Goal: Task Accomplishment & Management: Manage account settings

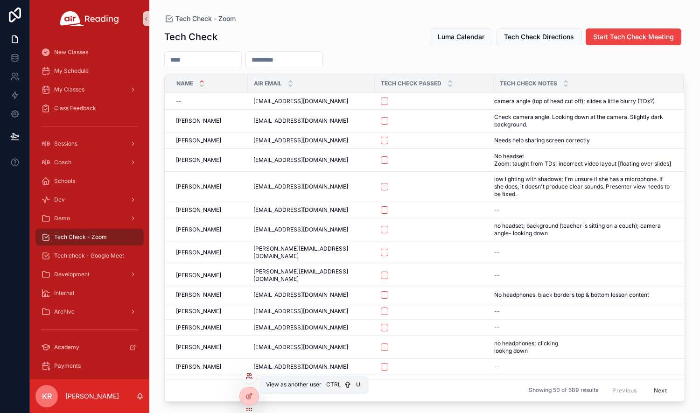
click at [250, 375] on icon at bounding box center [248, 375] width 7 height 7
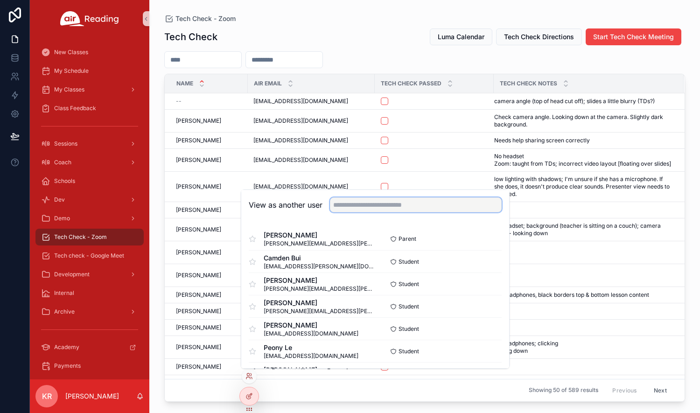
click at [365, 206] on input "text" at bounding box center [416, 204] width 172 height 15
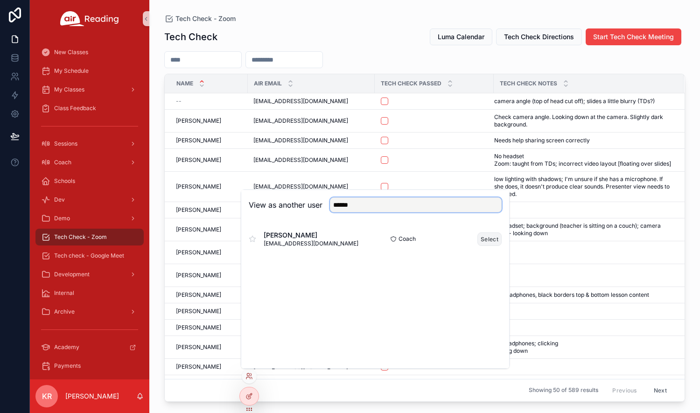
type input "******"
click at [493, 242] on button "Select" at bounding box center [489, 239] width 24 height 14
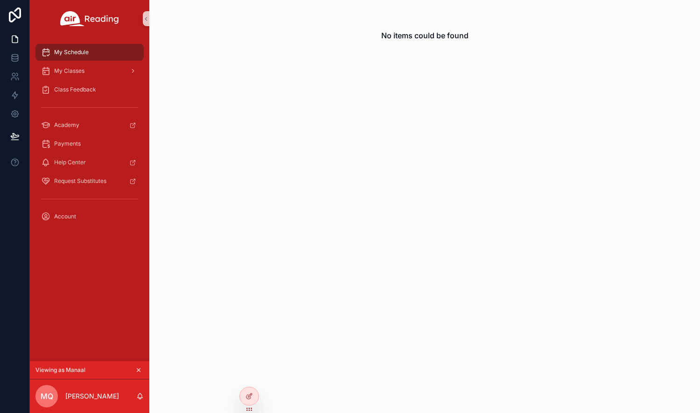
click at [138, 370] on icon "scrollable content" at bounding box center [138, 370] width 7 height 7
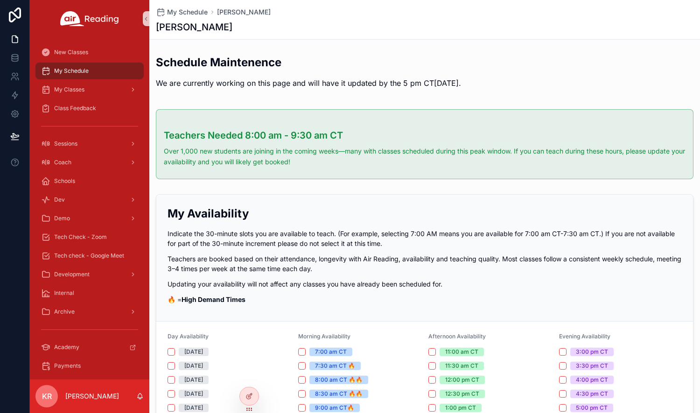
drag, startPoint x: 398, startPoint y: 13, endPoint x: 406, endPoint y: 10, distance: 9.3
click at [398, 13] on div "My Schedule Kendal Reuer" at bounding box center [425, 11] width 538 height 9
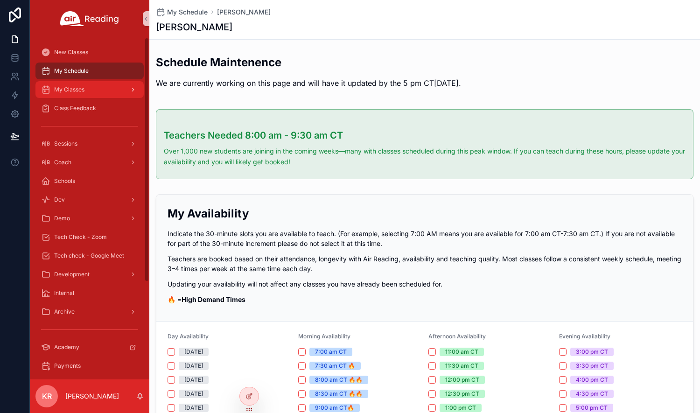
click at [85, 91] on div "My Classes" at bounding box center [89, 89] width 97 height 15
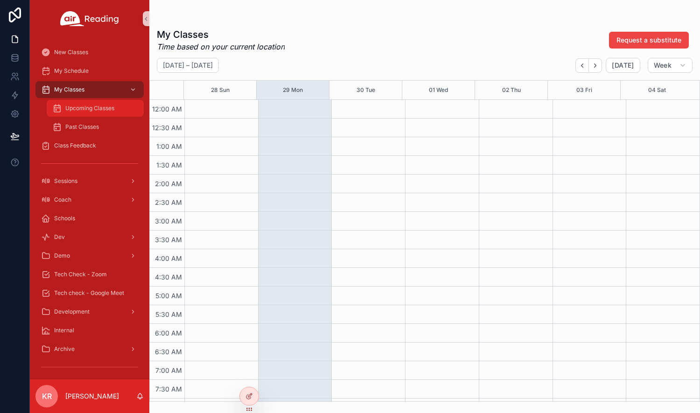
click at [92, 110] on span "Upcoming Classes" at bounding box center [89, 108] width 49 height 7
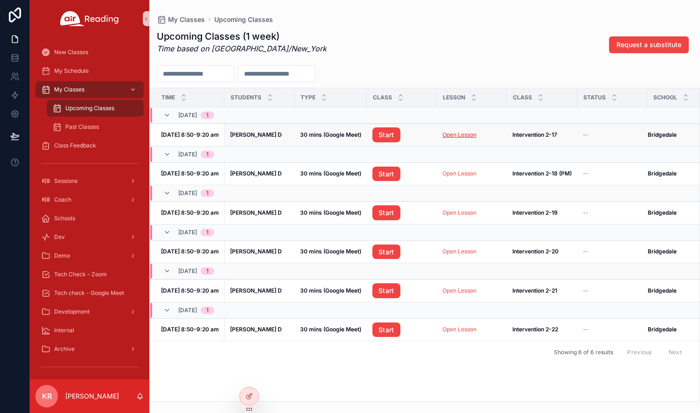
click at [467, 136] on link "Open Lesson" at bounding box center [459, 134] width 34 height 7
click at [76, 281] on div "Tech Check - Zoom" at bounding box center [89, 274] width 97 height 15
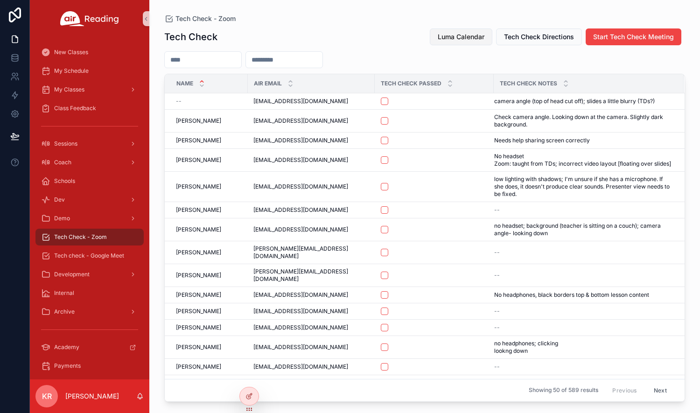
click at [445, 42] on button "Luma Calendar" at bounding box center [461, 36] width 63 height 17
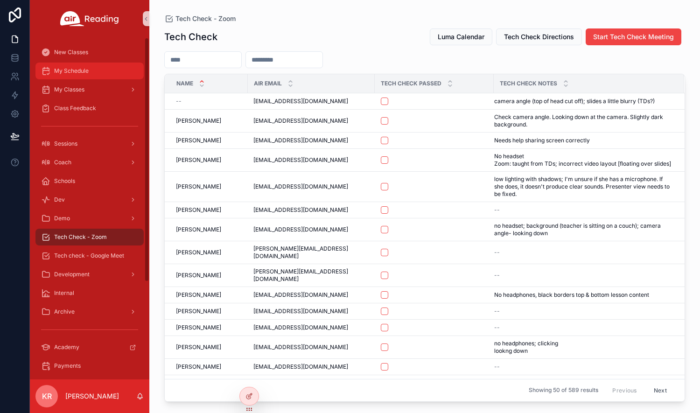
click at [79, 75] on div "My Schedule" at bounding box center [89, 70] width 97 height 15
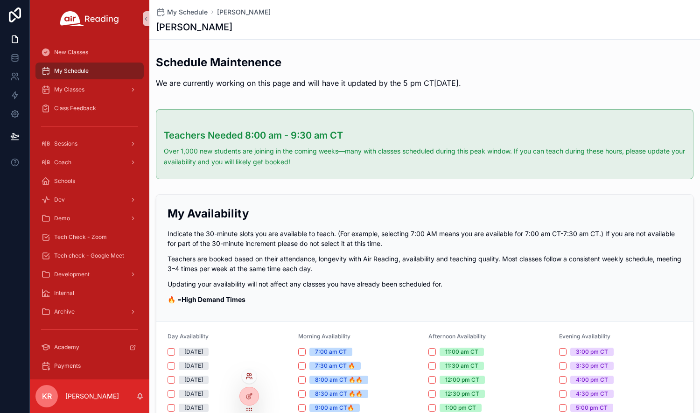
click at [248, 373] on div at bounding box center [249, 376] width 15 height 15
click at [251, 373] on icon at bounding box center [251, 374] width 1 height 2
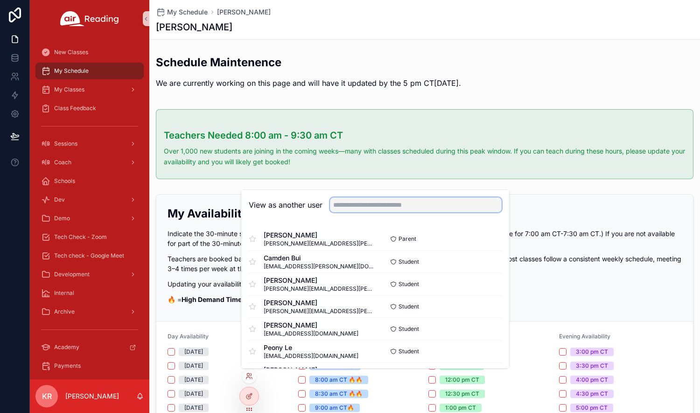
click at [363, 205] on input "text" at bounding box center [416, 204] width 172 height 15
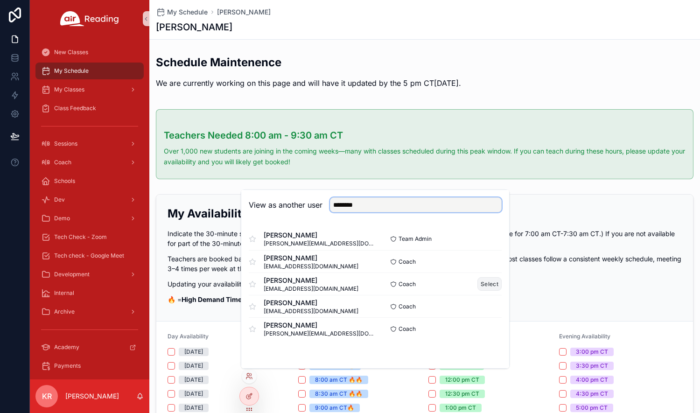
type input "********"
click at [482, 287] on button "Select" at bounding box center [489, 284] width 24 height 14
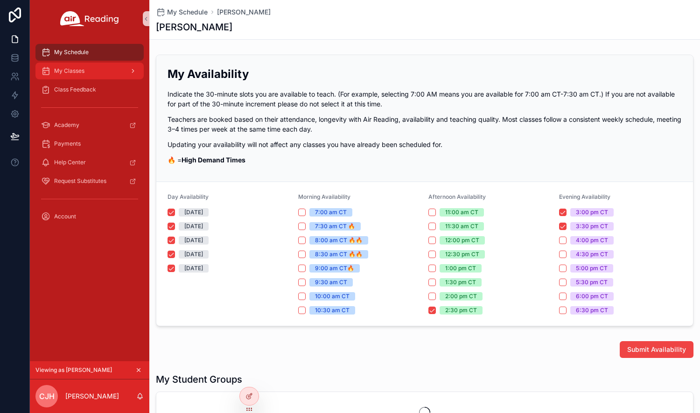
click at [91, 70] on div "My Classes" at bounding box center [89, 70] width 97 height 15
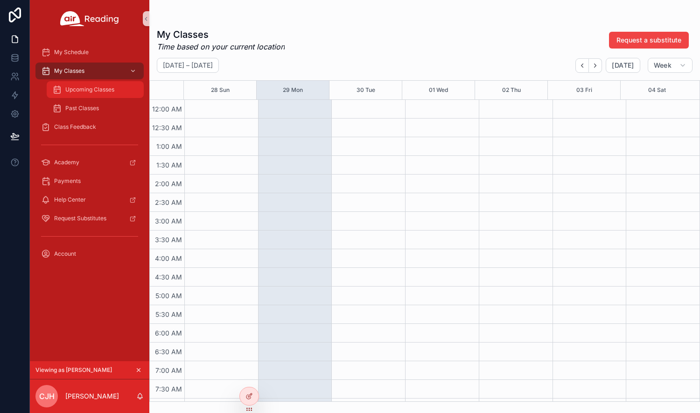
click at [88, 90] on span "Upcoming Classes" at bounding box center [89, 89] width 49 height 7
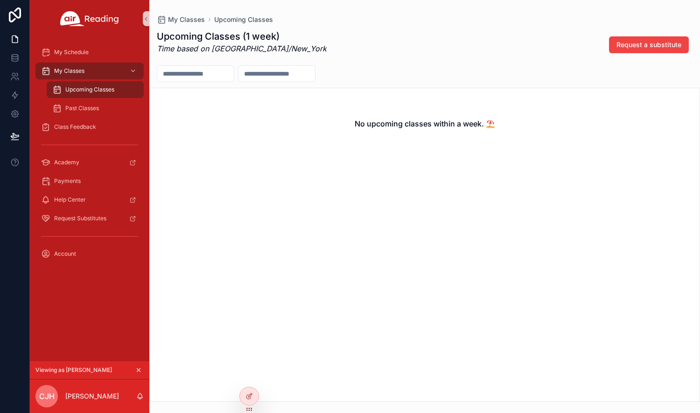
click at [139, 369] on icon "scrollable content" at bounding box center [138, 370] width 7 height 7
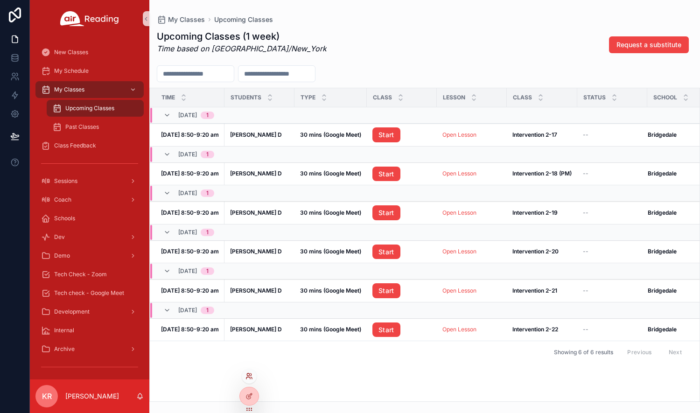
click at [250, 377] on icon at bounding box center [248, 378] width 4 height 2
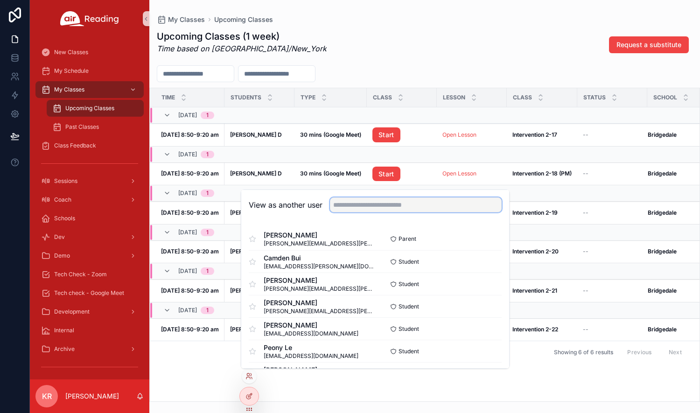
click at [374, 206] on input "text" at bounding box center [416, 204] width 172 height 15
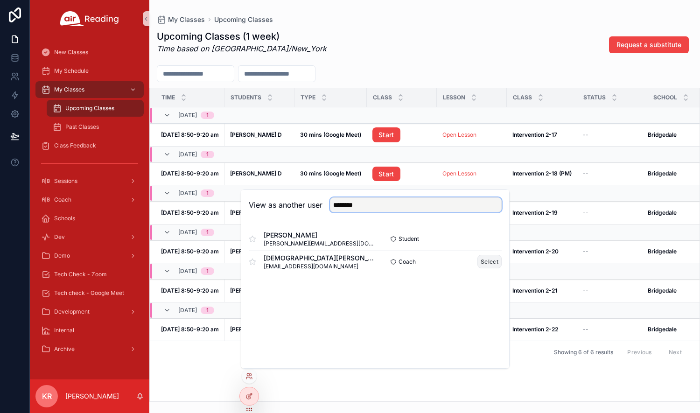
type input "********"
click at [489, 262] on button "Select" at bounding box center [489, 262] width 24 height 14
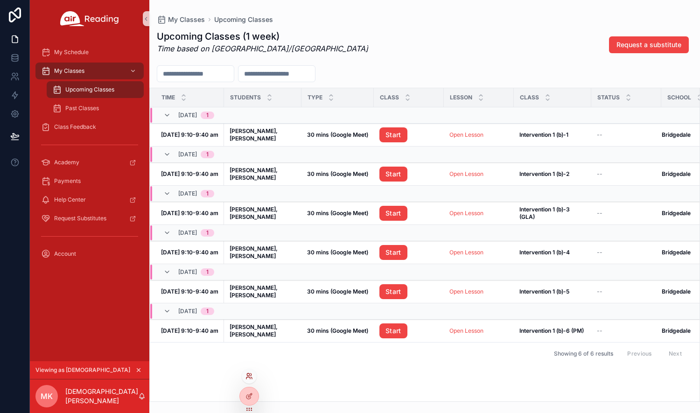
click at [248, 379] on icon at bounding box center [248, 375] width 7 height 7
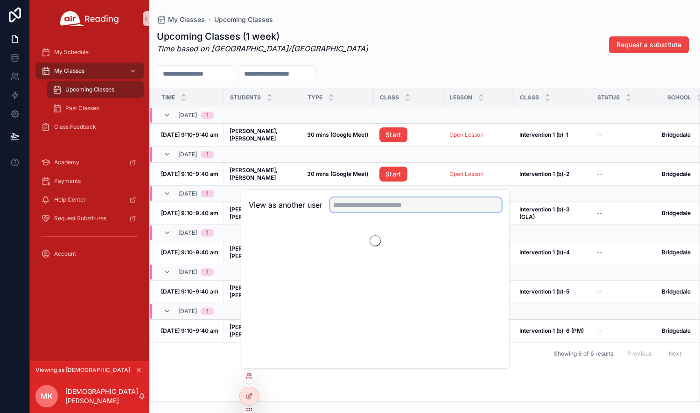
click at [382, 203] on input "text" at bounding box center [416, 204] width 172 height 15
type input "**********"
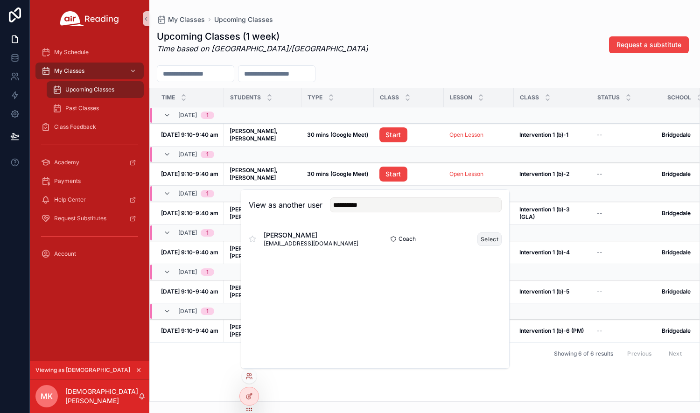
click at [481, 240] on button "Select" at bounding box center [489, 239] width 24 height 14
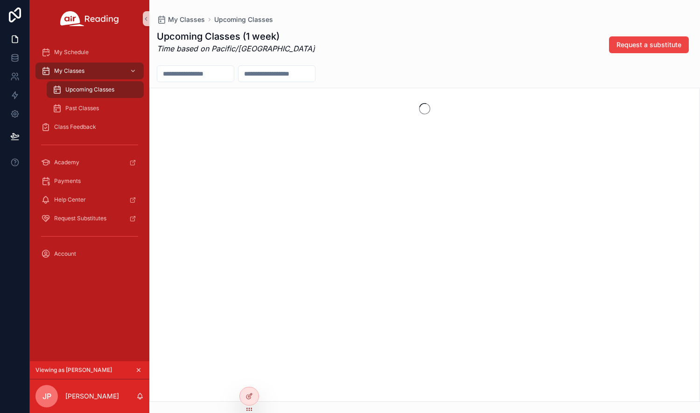
click at [82, 87] on span "Upcoming Classes" at bounding box center [89, 89] width 49 height 7
click at [81, 94] on div "Upcoming Classes" at bounding box center [95, 89] width 86 height 15
click at [139, 370] on icon "scrollable content" at bounding box center [138, 370] width 7 height 7
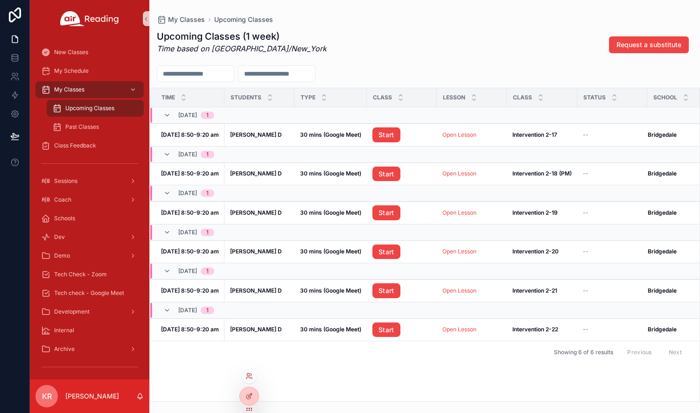
drag, startPoint x: 248, startPoint y: 377, endPoint x: 253, endPoint y: 372, distance: 7.3
click at [248, 377] on icon at bounding box center [248, 375] width 7 height 7
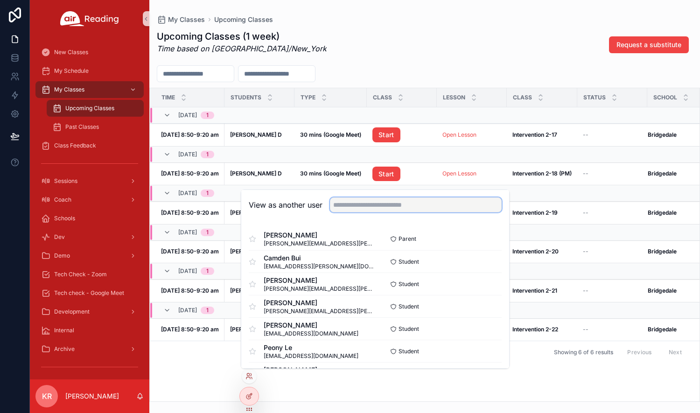
click at [378, 209] on input "text" at bounding box center [416, 204] width 172 height 15
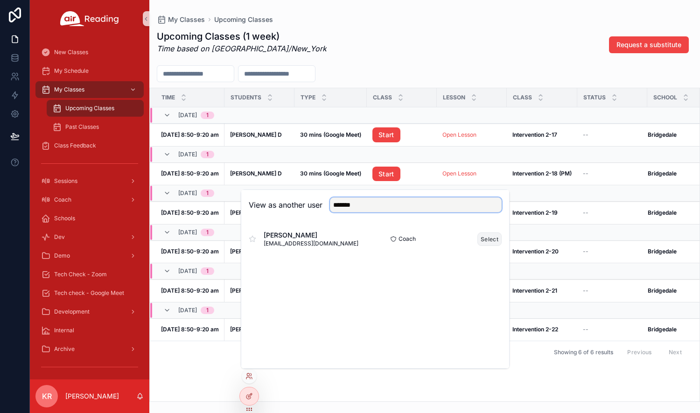
type input "*******"
click at [482, 239] on button "Select" at bounding box center [489, 239] width 24 height 14
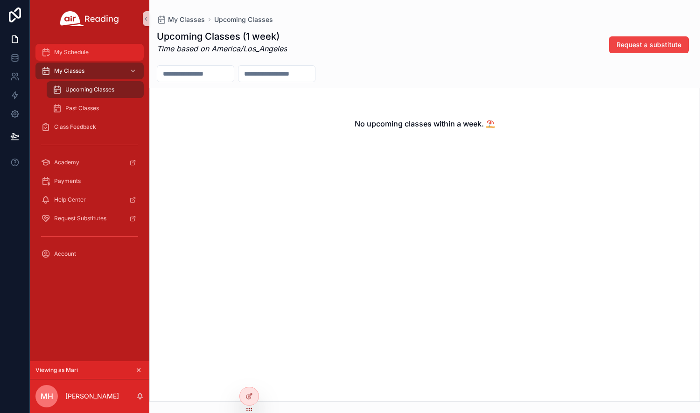
click at [91, 55] on div "My Schedule" at bounding box center [89, 52] width 97 height 15
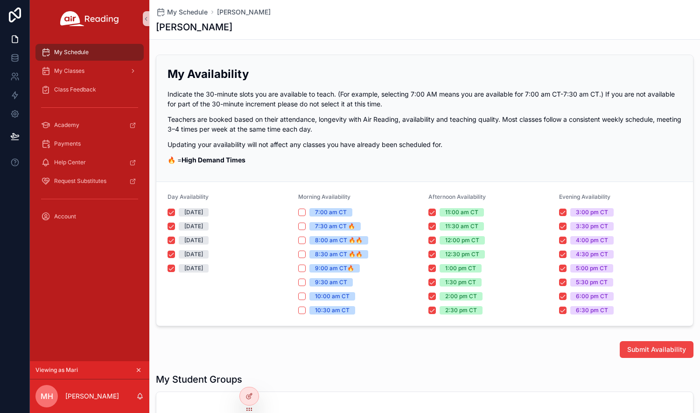
click at [137, 367] on icon "scrollable content" at bounding box center [138, 370] width 7 height 7
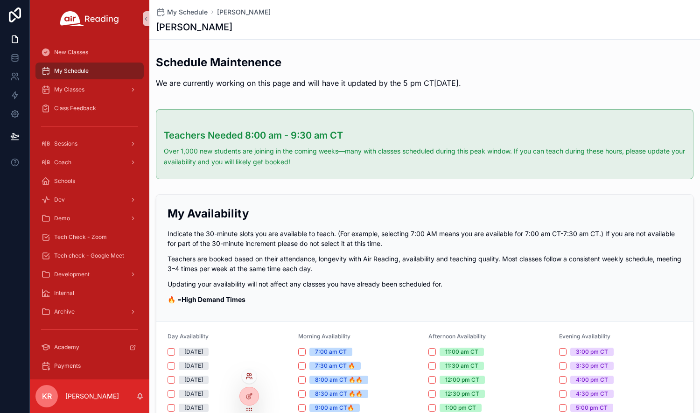
click at [247, 375] on icon at bounding box center [248, 374] width 2 height 2
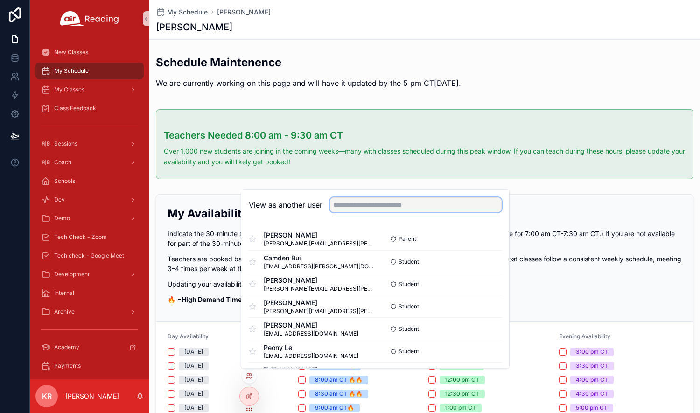
click at [371, 203] on input "text" at bounding box center [416, 204] width 172 height 15
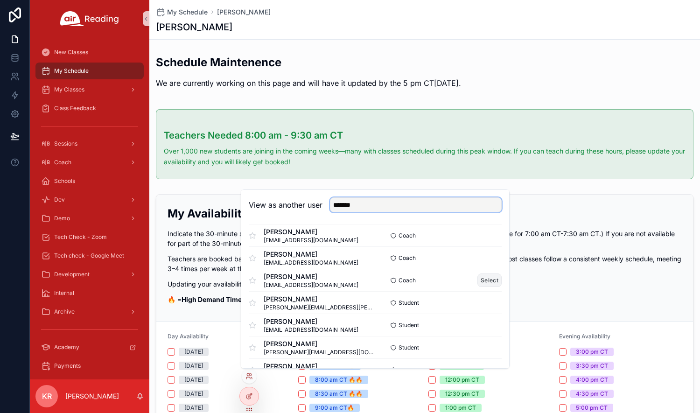
type input "*******"
click at [478, 278] on button "Select" at bounding box center [489, 280] width 24 height 14
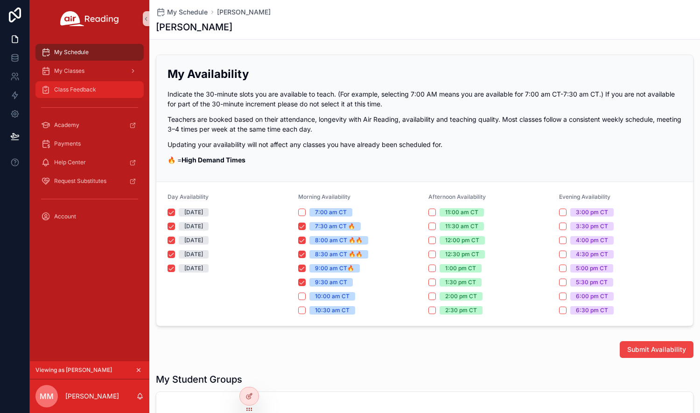
click at [91, 89] on span "Class Feedback" at bounding box center [75, 89] width 42 height 7
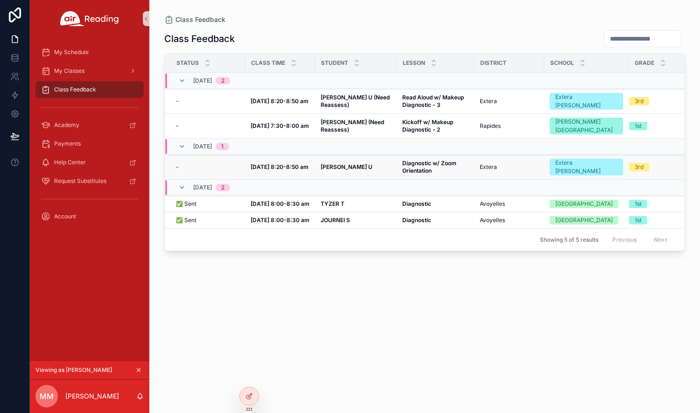
click at [269, 166] on strong "Sep 29, 8:20-8:50 am" at bounding box center [280, 166] width 58 height 7
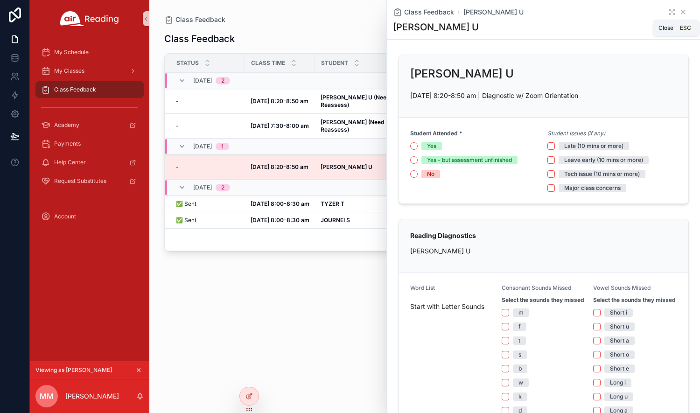
click at [679, 13] on icon "scrollable content" at bounding box center [682, 11] width 7 height 7
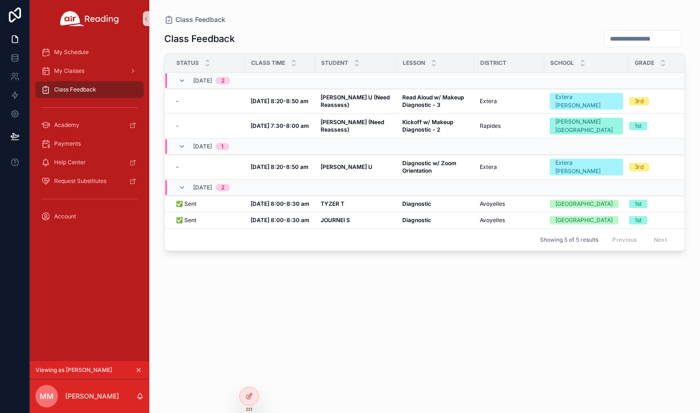
click at [506, 311] on div "Class Feedback Status Class Time Student Lesson District School Grade 09/30, Tu…" at bounding box center [424, 212] width 521 height 377
click at [298, 163] on strong "Sep 29, 8:20-8:50 am" at bounding box center [280, 166] width 58 height 7
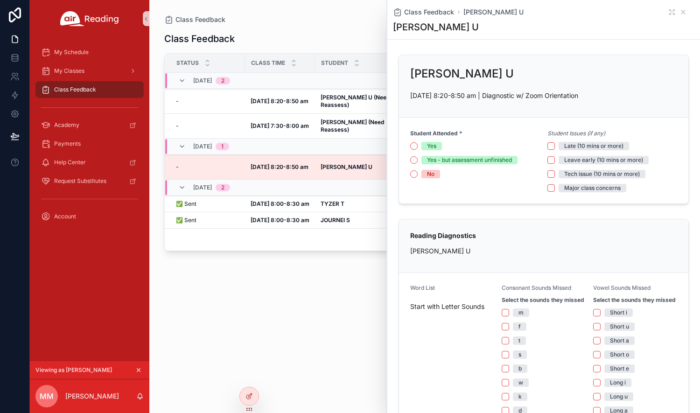
drag, startPoint x: 493, startPoint y: 36, endPoint x: 510, endPoint y: 35, distance: 16.9
click at [493, 36] on div "Class Feedback Dylan Sebastian U Dylan Sebastian U" at bounding box center [543, 19] width 301 height 39
click at [679, 14] on icon "scrollable content" at bounding box center [682, 11] width 7 height 7
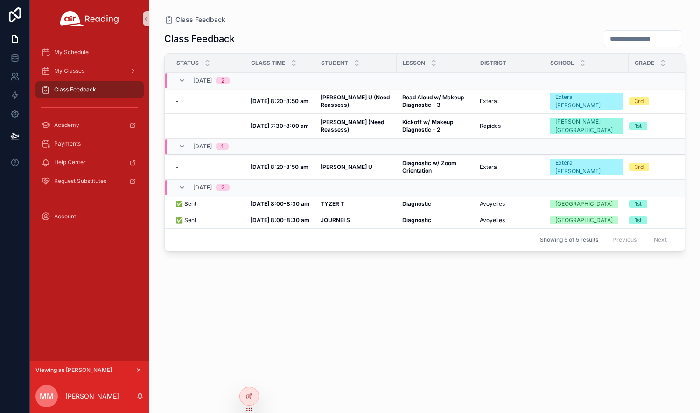
click at [138, 371] on icon "scrollable content" at bounding box center [138, 370] width 7 height 7
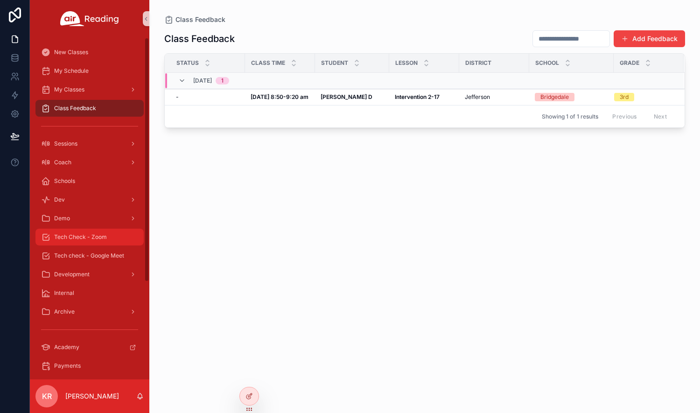
click at [76, 241] on div "Tech Check - Zoom" at bounding box center [89, 237] width 97 height 15
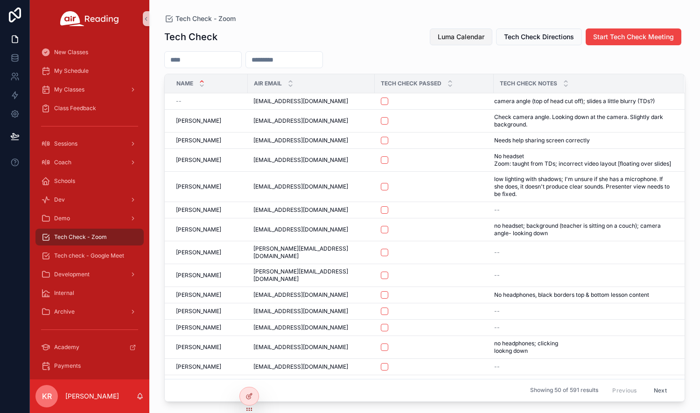
click at [471, 36] on span "Luma Calendar" at bounding box center [461, 36] width 47 height 9
click at [433, 37] on button "Luma Calendar" at bounding box center [461, 36] width 63 height 17
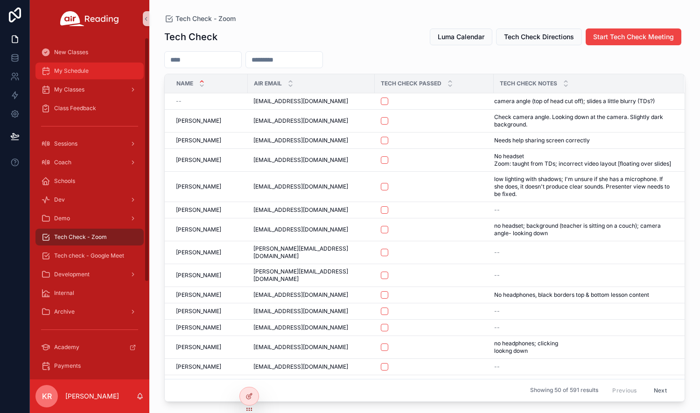
click at [96, 71] on div "My Schedule" at bounding box center [89, 70] width 97 height 15
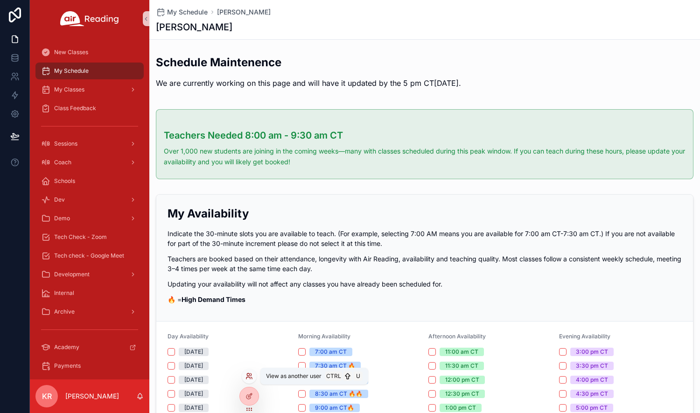
click at [249, 375] on icon at bounding box center [248, 374] width 2 height 2
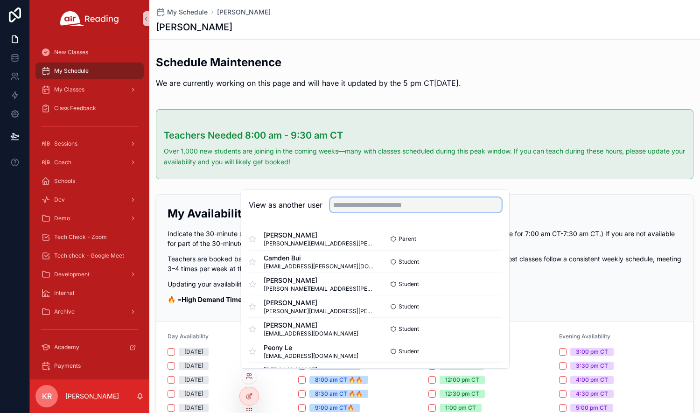
click at [351, 210] on input "text" at bounding box center [416, 204] width 172 height 15
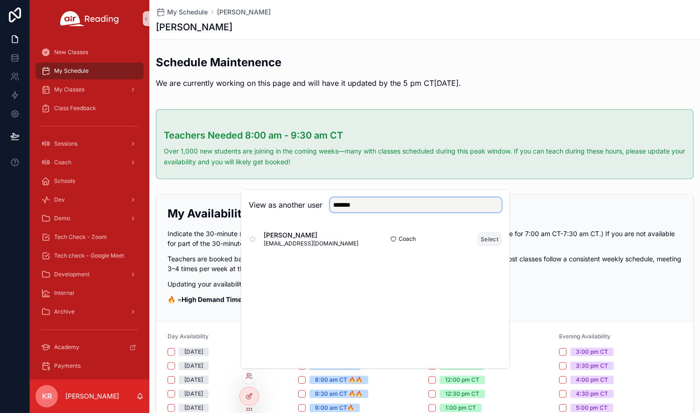
type input "*******"
click at [483, 238] on button "Select" at bounding box center [489, 239] width 24 height 14
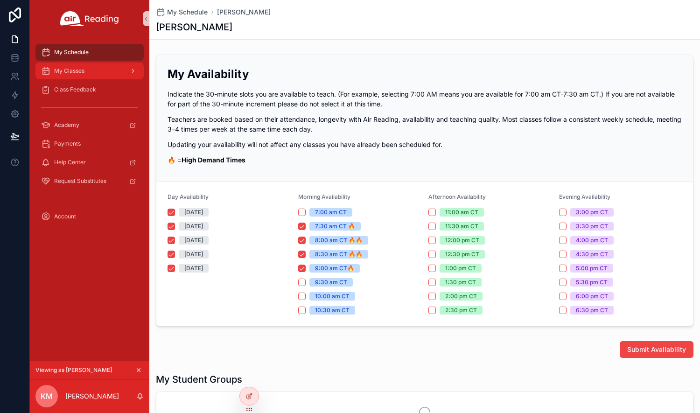
click at [87, 74] on div "My Classes" at bounding box center [89, 70] width 97 height 15
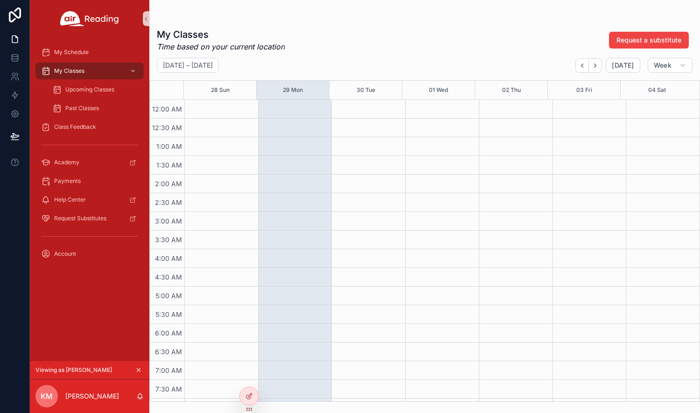
click at [106, 98] on div "Upcoming Classes" at bounding box center [95, 89] width 108 height 19
click at [105, 89] on span "Upcoming Classes" at bounding box center [89, 89] width 49 height 7
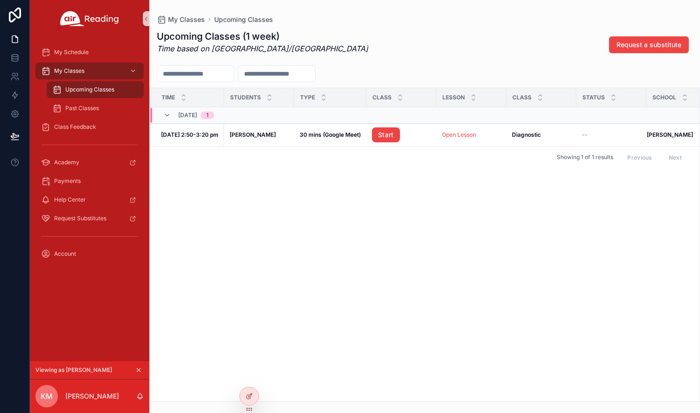
click at [140, 371] on icon "scrollable content" at bounding box center [138, 370] width 3 height 3
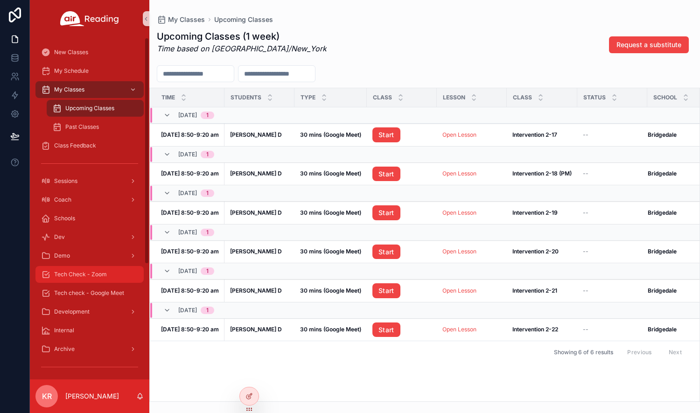
click at [95, 270] on div "Tech Check - Zoom" at bounding box center [89, 274] width 97 height 15
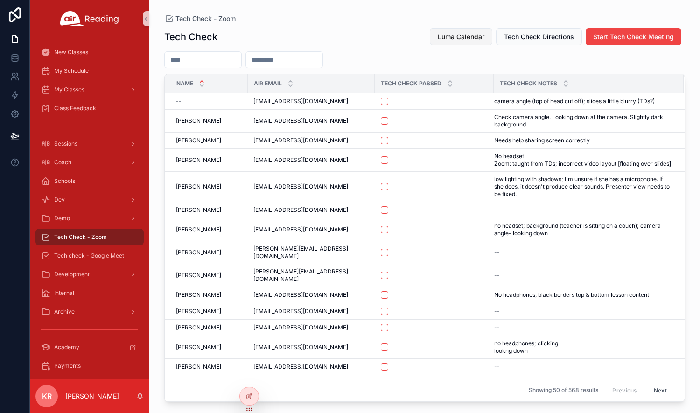
click at [464, 44] on button "Luma Calendar" at bounding box center [461, 36] width 63 height 17
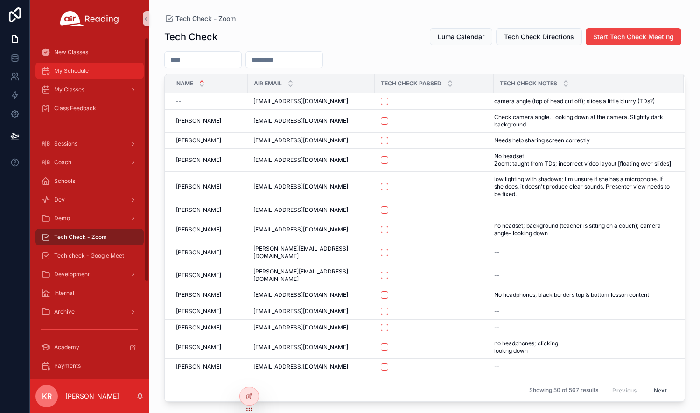
click at [101, 77] on div "My Schedule" at bounding box center [89, 70] width 97 height 15
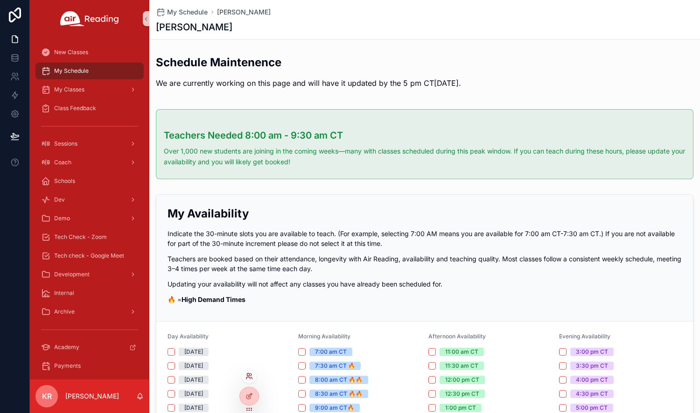
click at [252, 375] on icon at bounding box center [248, 375] width 7 height 7
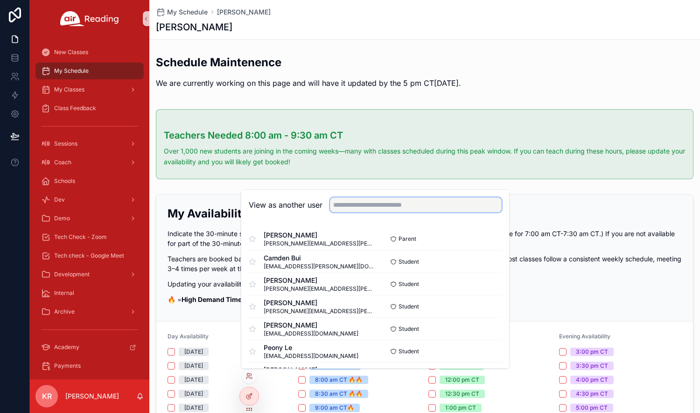
click at [371, 207] on input "text" at bounding box center [416, 204] width 172 height 15
type input "*******"
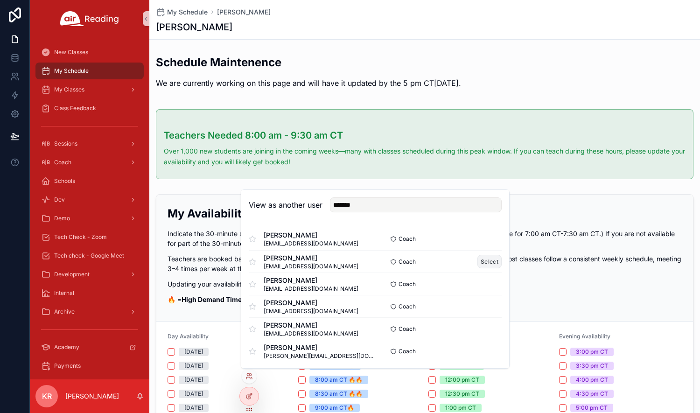
click at [486, 263] on button "Select" at bounding box center [489, 262] width 24 height 14
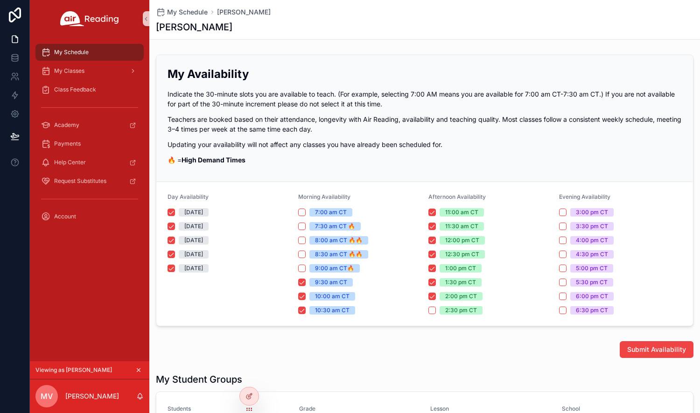
click at [96, 79] on div "My Classes" at bounding box center [89, 71] width 119 height 19
click at [98, 67] on div "My Classes" at bounding box center [89, 70] width 97 height 15
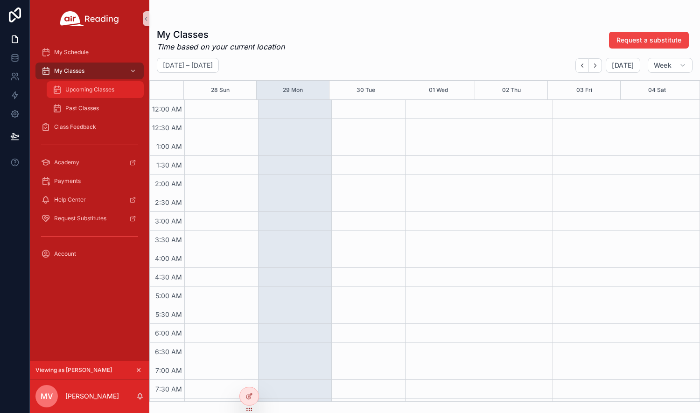
click at [95, 89] on span "Upcoming Classes" at bounding box center [89, 89] width 49 height 7
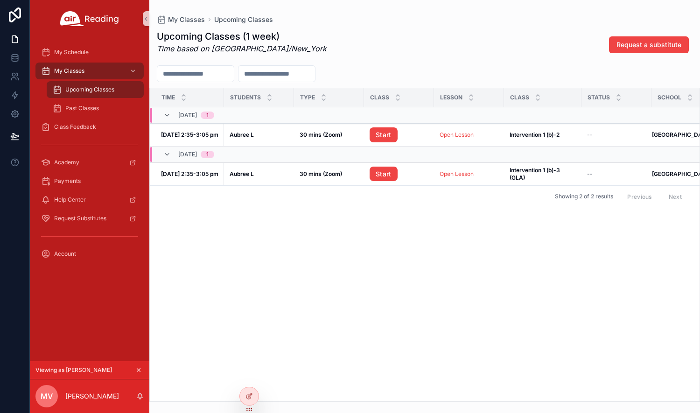
click at [138, 371] on icon "scrollable content" at bounding box center [138, 370] width 7 height 7
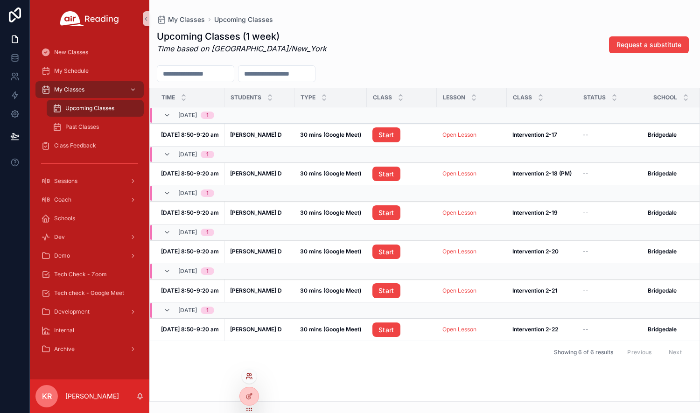
drag, startPoint x: 248, startPoint y: 380, endPoint x: 251, endPoint y: 376, distance: 5.0
click at [248, 380] on div at bounding box center [249, 376] width 15 height 15
click at [248, 377] on icon at bounding box center [248, 378] width 4 height 2
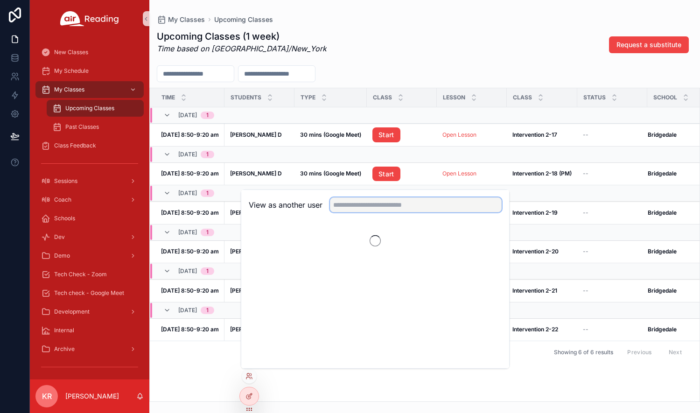
click at [390, 204] on input "text" at bounding box center [416, 204] width 172 height 15
type input "******"
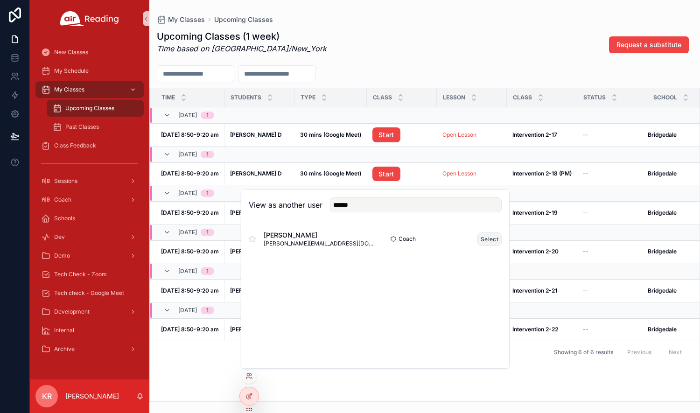
click at [497, 241] on button "Select" at bounding box center [489, 239] width 24 height 14
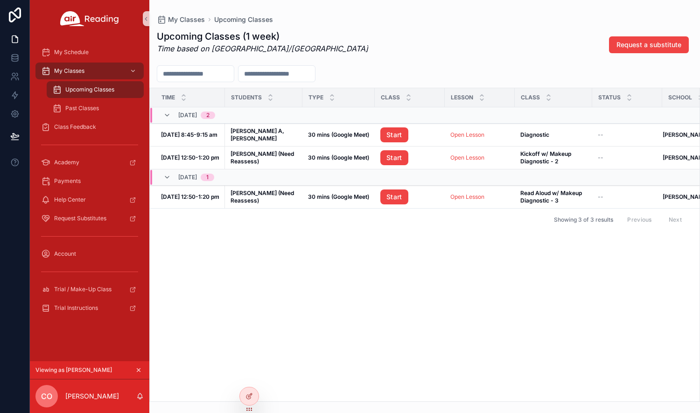
click at [140, 371] on icon "scrollable content" at bounding box center [138, 370] width 7 height 7
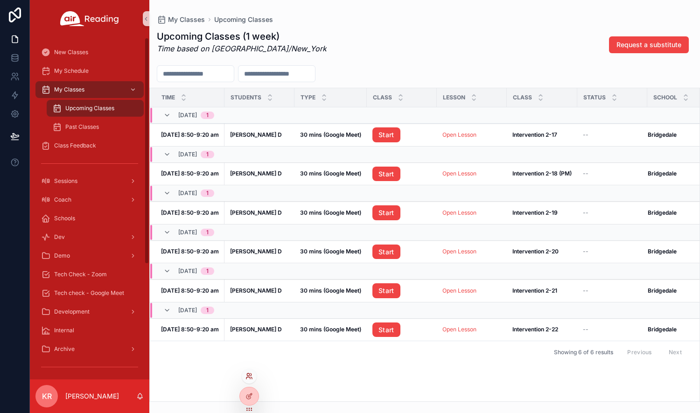
click at [250, 377] on icon at bounding box center [248, 378] width 4 height 2
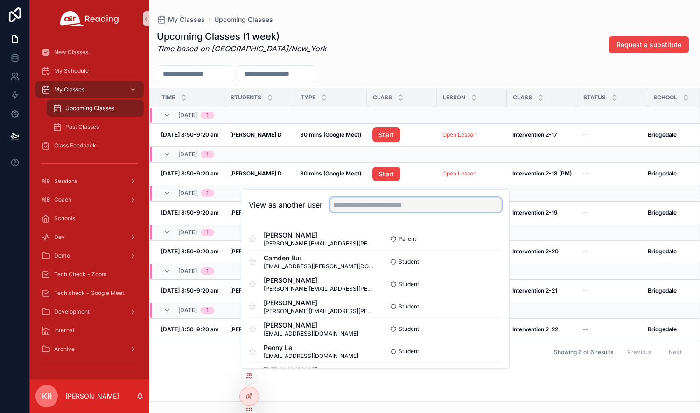
click at [370, 207] on input "text" at bounding box center [416, 204] width 172 height 15
type input "****"
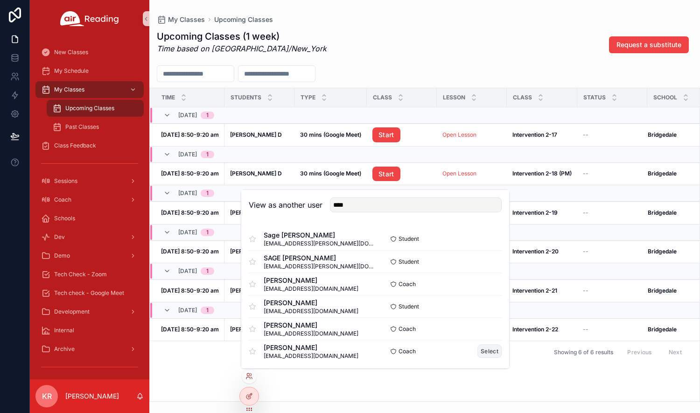
click at [479, 347] on button "Select" at bounding box center [489, 351] width 24 height 14
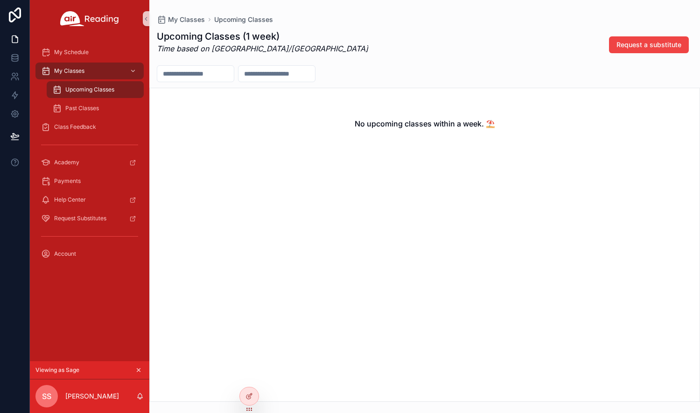
click at [139, 370] on icon "scrollable content" at bounding box center [138, 370] width 3 height 3
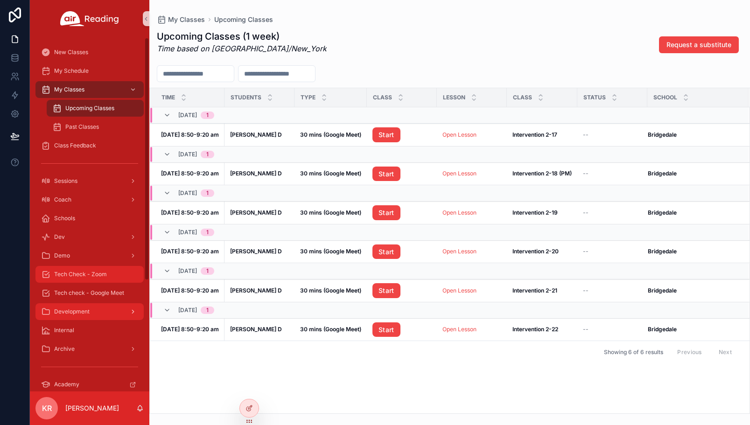
click at [98, 272] on span "Tech Check - Zoom" at bounding box center [80, 274] width 53 height 7
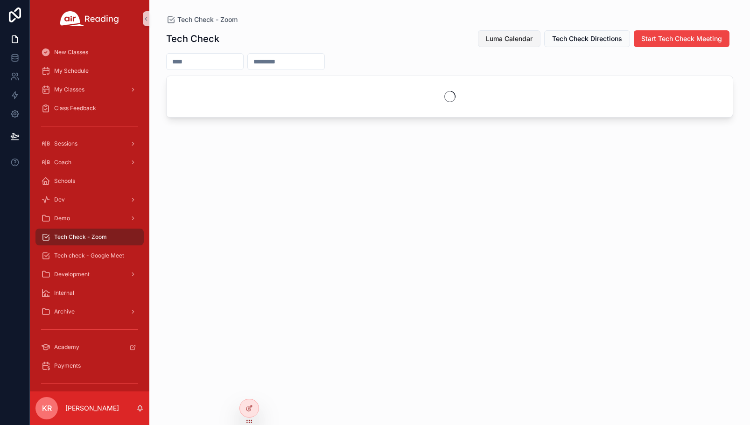
click at [491, 42] on button "Luma Calendar" at bounding box center [509, 38] width 63 height 17
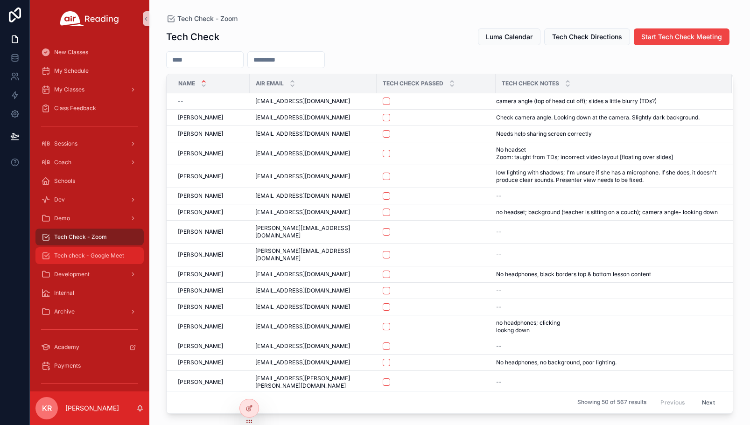
click at [105, 256] on span "Tech check - Google Meet" at bounding box center [89, 255] width 70 height 7
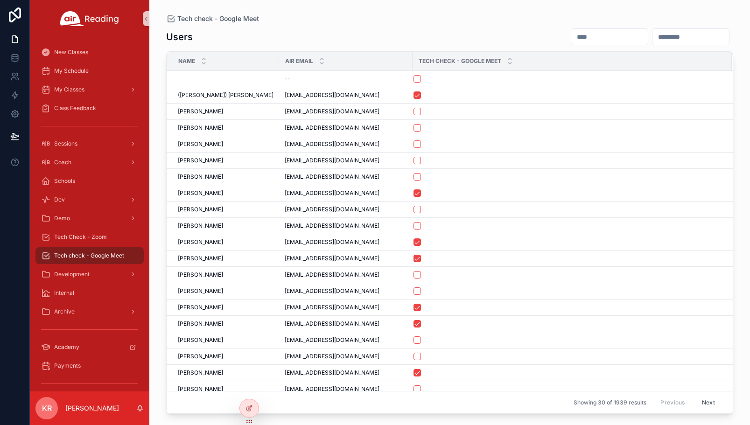
click at [571, 40] on input "scrollable content" at bounding box center [609, 36] width 77 height 13
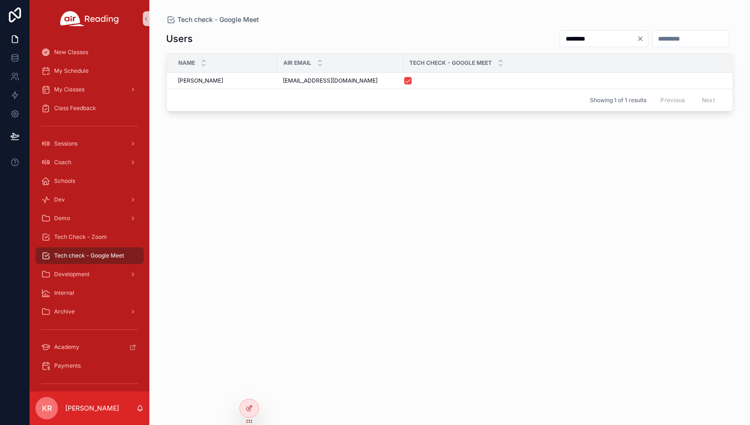
click at [560, 42] on input "********" at bounding box center [598, 38] width 77 height 13
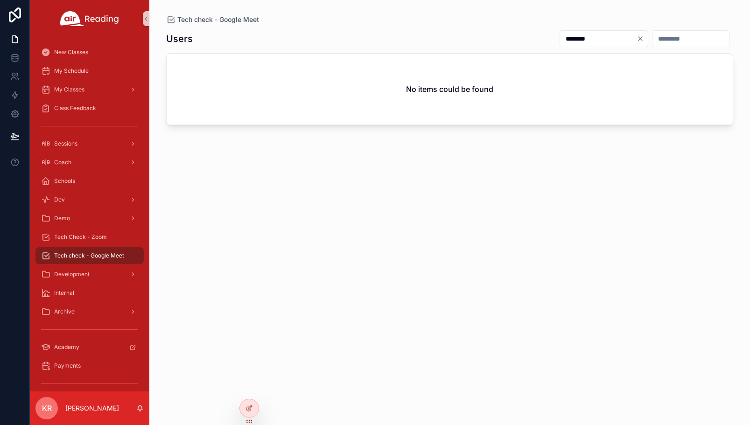
type input "********"
click at [636, 40] on icon "Clear" at bounding box center [639, 38] width 7 height 7
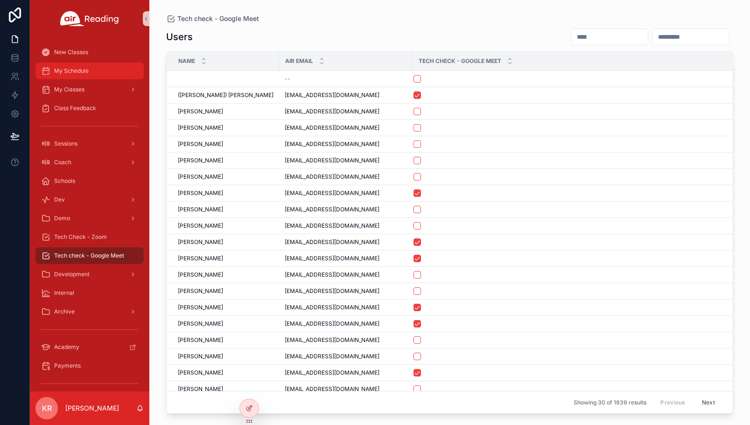
click at [98, 76] on div "My Schedule" at bounding box center [89, 70] width 97 height 15
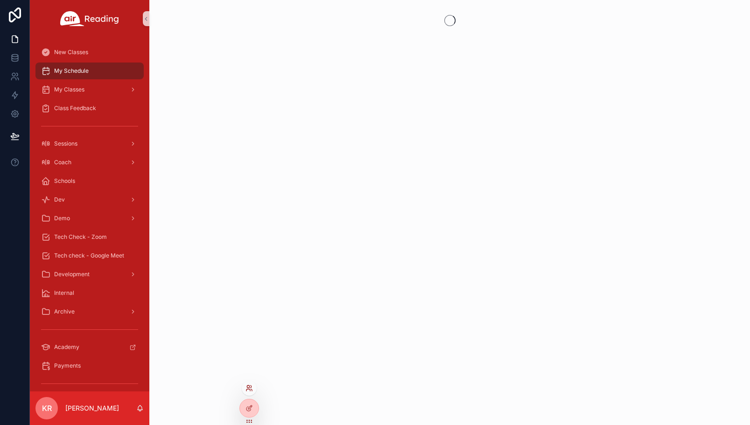
click at [251, 390] on icon at bounding box center [248, 387] width 7 height 7
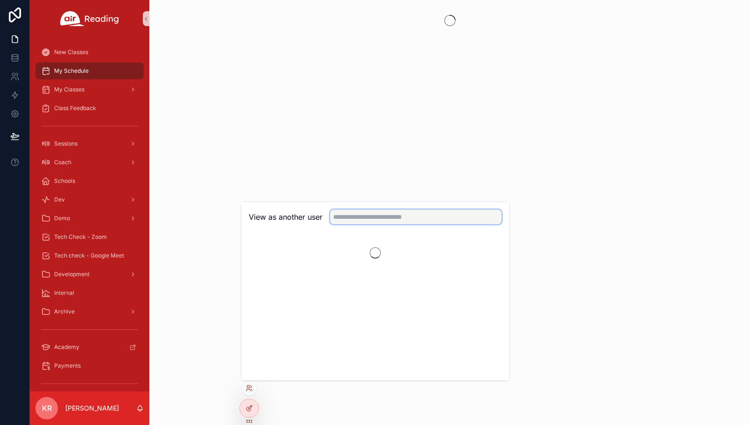
click at [379, 213] on input "text" at bounding box center [416, 217] width 172 height 15
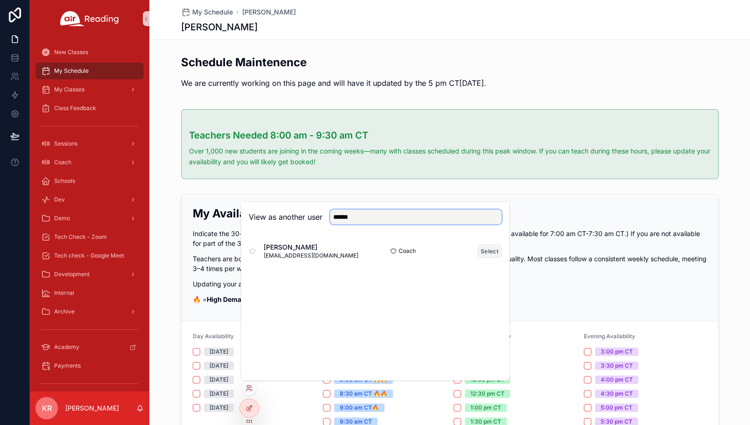
type input "******"
click at [489, 252] on button "Select" at bounding box center [489, 252] width 24 height 14
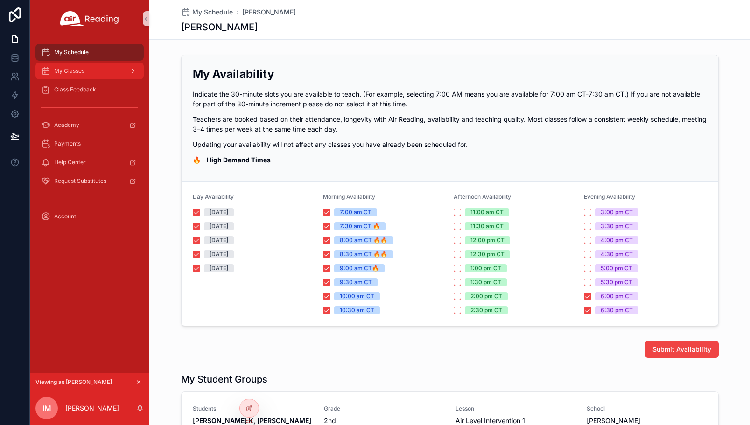
click at [88, 71] on div "My Classes" at bounding box center [89, 70] width 97 height 15
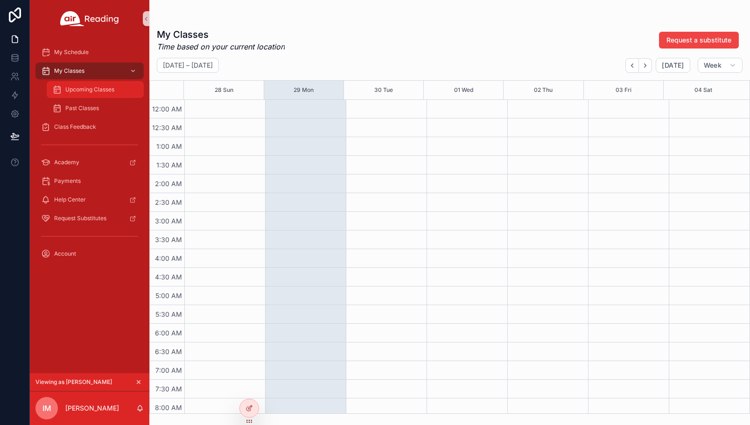
click at [89, 89] on span "Upcoming Classes" at bounding box center [89, 89] width 49 height 7
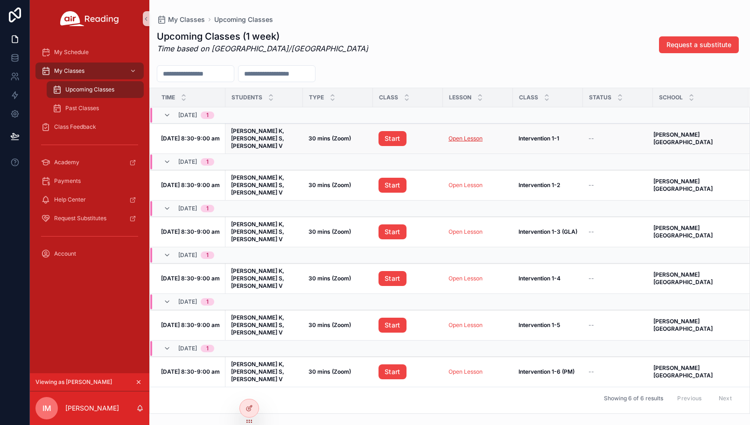
click at [461, 137] on link "Open Lesson" at bounding box center [465, 138] width 34 height 7
click at [137, 381] on icon "scrollable content" at bounding box center [138, 382] width 7 height 7
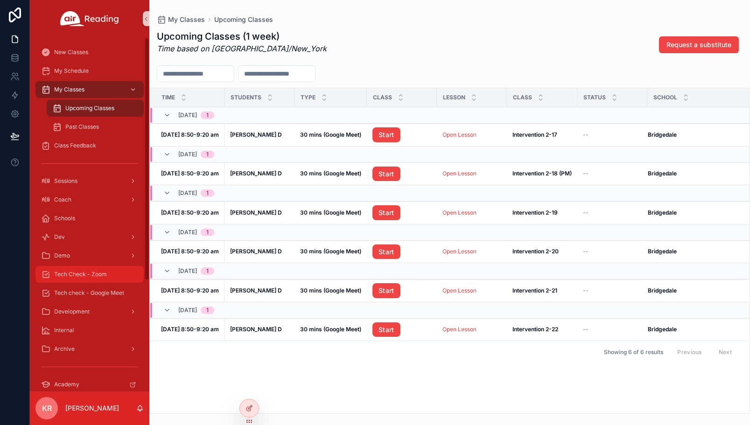
click at [91, 273] on span "Tech Check - Zoom" at bounding box center [80, 274] width 53 height 7
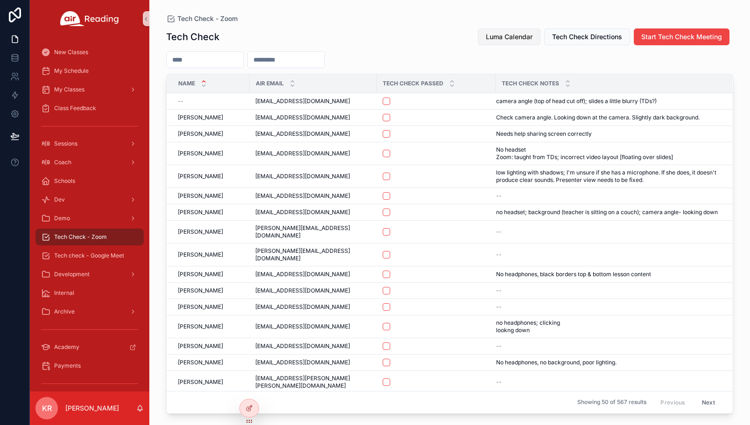
click at [494, 37] on span "Luma Calendar" at bounding box center [509, 36] width 47 height 9
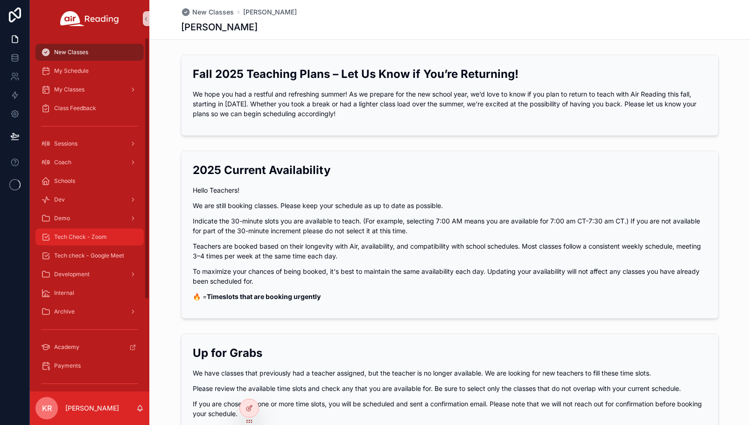
click at [99, 235] on span "Tech Check - Zoom" at bounding box center [80, 236] width 53 height 7
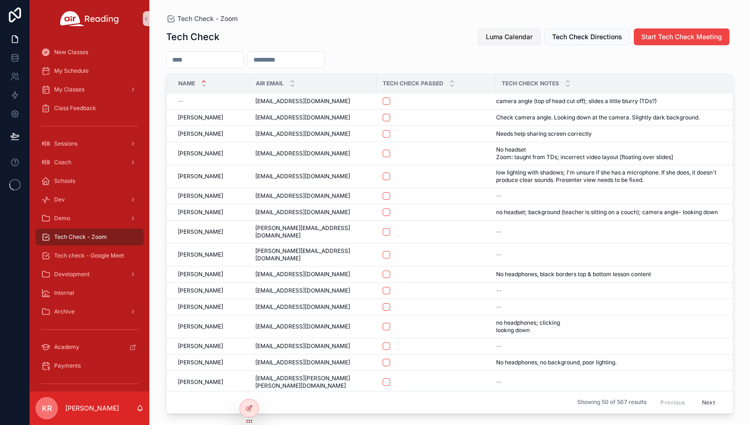
click at [501, 34] on span "Luma Calendar" at bounding box center [509, 36] width 47 height 9
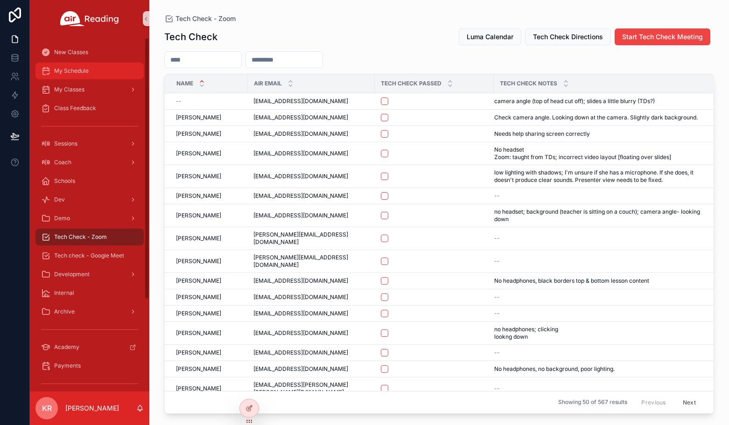
click at [69, 75] on div "My Schedule" at bounding box center [89, 70] width 97 height 15
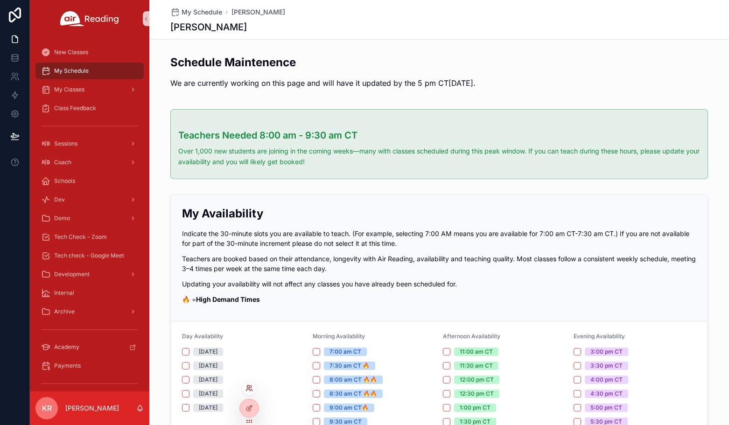
click at [248, 390] on icon at bounding box center [248, 387] width 7 height 7
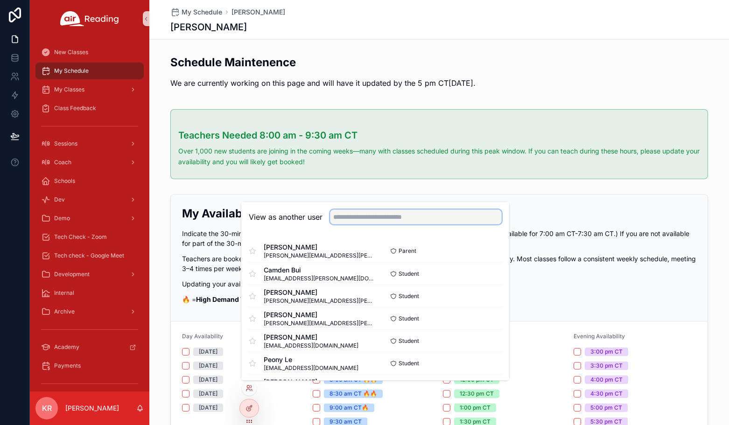
click at [385, 212] on input "text" at bounding box center [416, 217] width 172 height 15
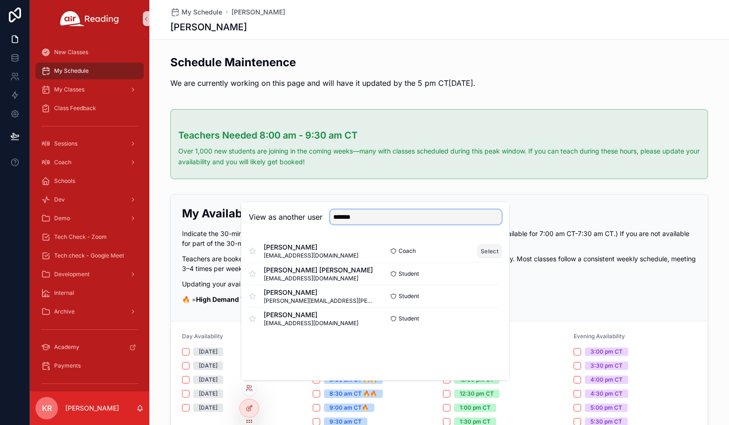
type input "*******"
click at [484, 252] on button "Select" at bounding box center [489, 252] width 24 height 14
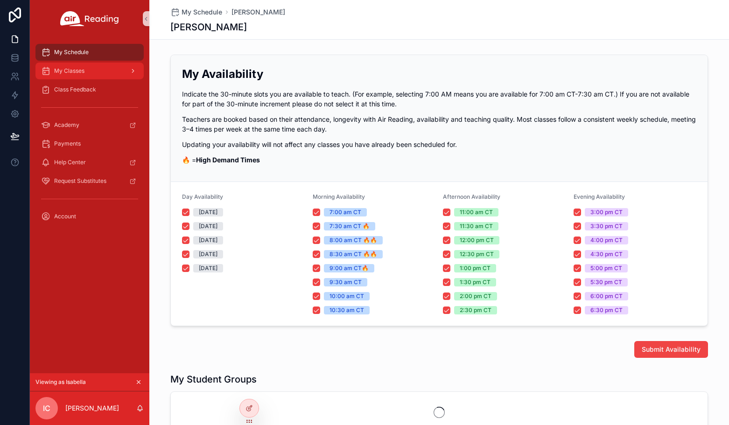
click at [96, 74] on div "My Classes" at bounding box center [89, 70] width 97 height 15
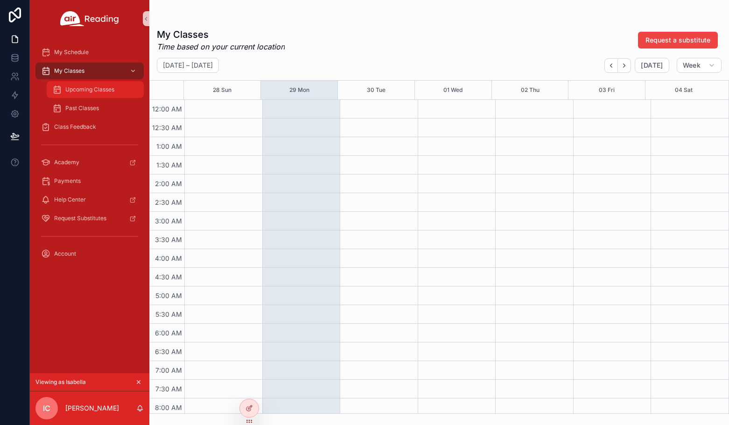
click at [93, 88] on span "Upcoming Classes" at bounding box center [89, 89] width 49 height 7
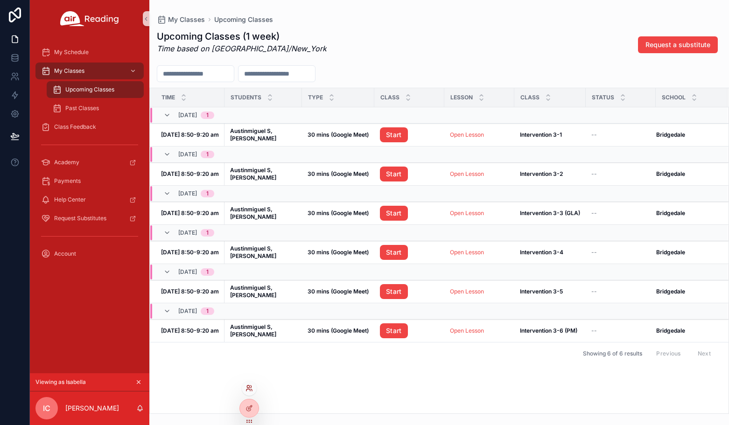
click at [252, 391] on icon at bounding box center [248, 387] width 7 height 7
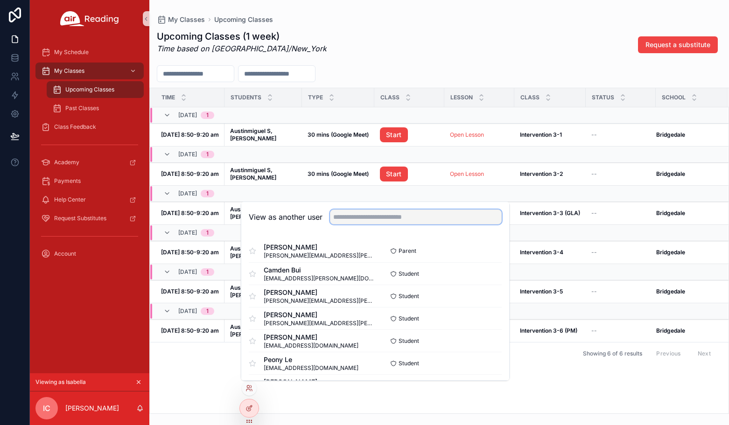
click at [346, 217] on input "text" at bounding box center [416, 217] width 172 height 15
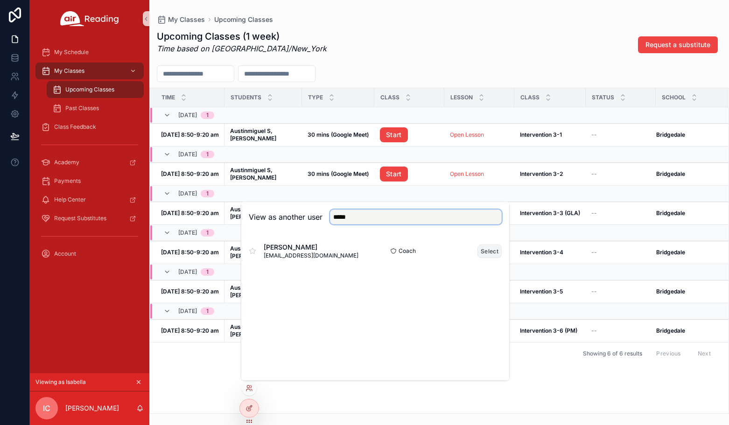
type input "*****"
click at [483, 250] on button "Select" at bounding box center [489, 252] width 24 height 14
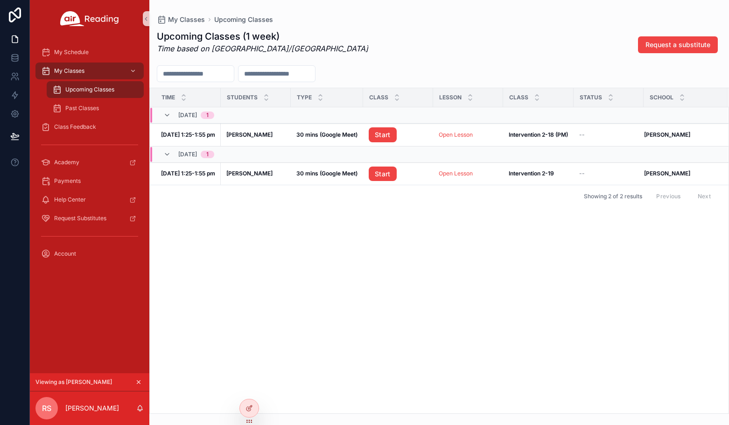
click at [140, 380] on icon "scrollable content" at bounding box center [138, 382] width 7 height 7
